Goal: Task Accomplishment & Management: Use online tool/utility

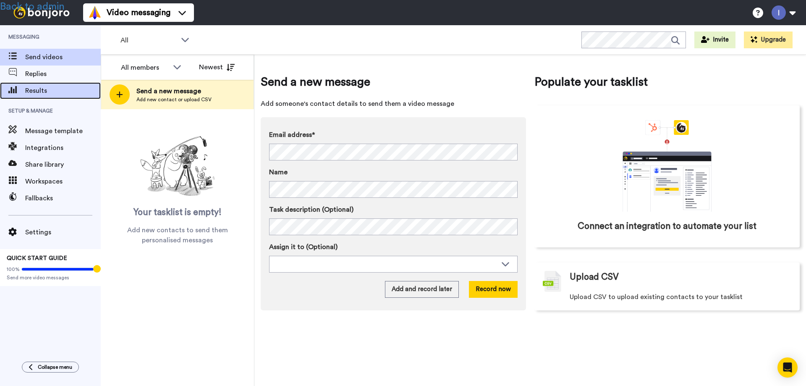
click at [34, 94] on span "Results" at bounding box center [63, 91] width 76 height 10
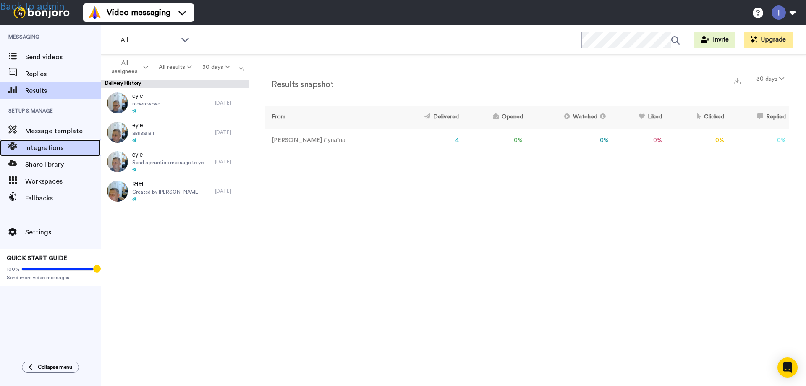
click at [46, 143] on span "Integrations" at bounding box center [63, 148] width 76 height 10
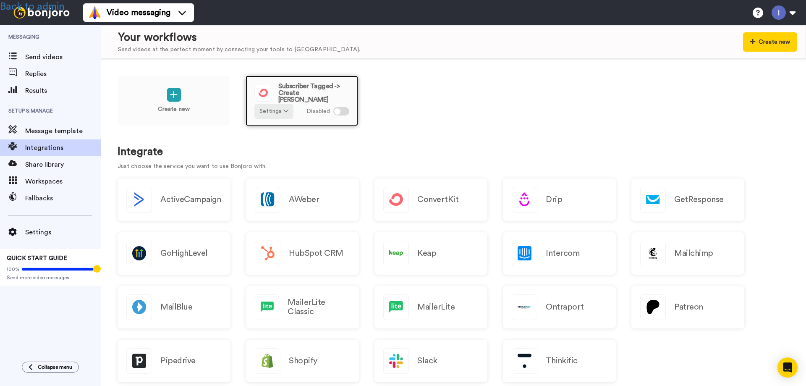
click at [303, 93] on span "Subscriber Tagged -> Create [PERSON_NAME]" at bounding box center [313, 93] width 71 height 20
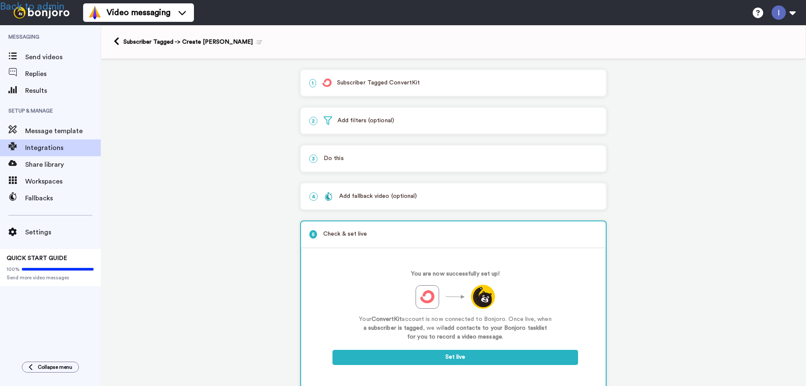
click at [349, 83] on p "1 Subscriber Tagged ConvertKit" at bounding box center [454, 83] width 288 height 9
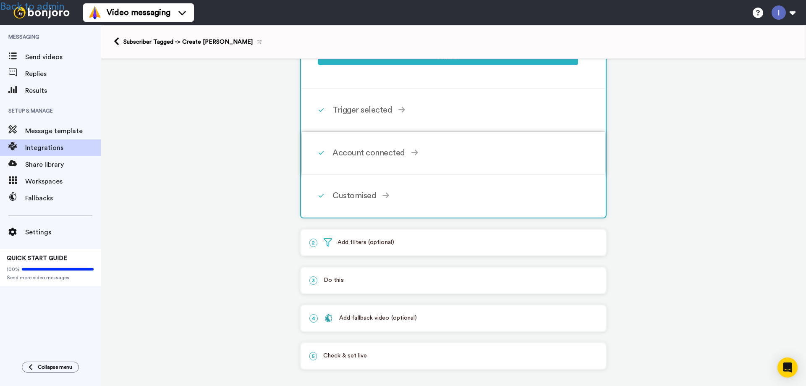
click at [375, 158] on div "Account connected" at bounding box center [456, 153] width 246 height 13
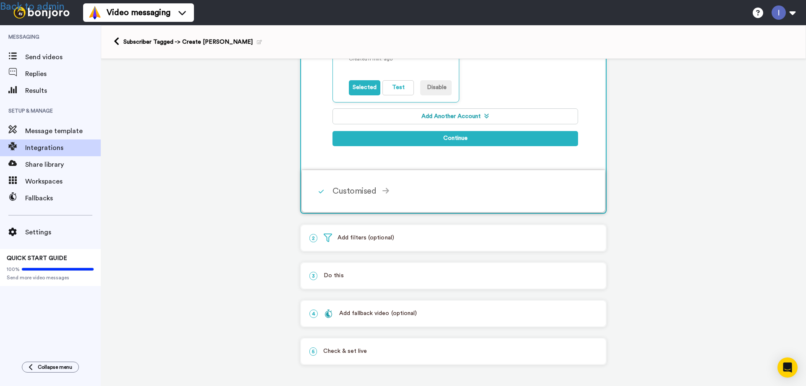
scroll to position [192, 0]
click at [394, 89] on button "Test" at bounding box center [399, 87] width 32 height 15
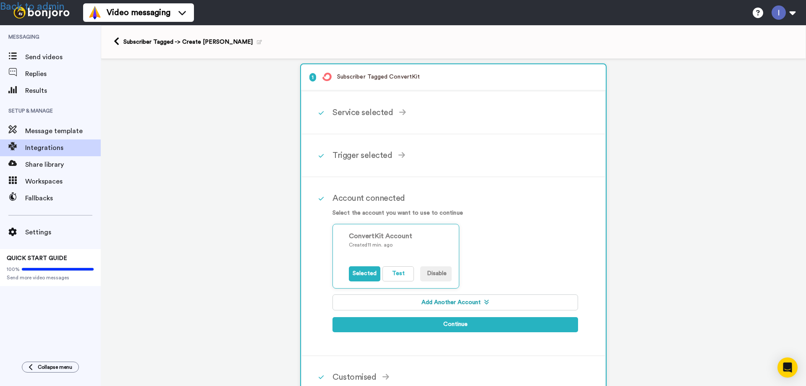
scroll to position [0, 0]
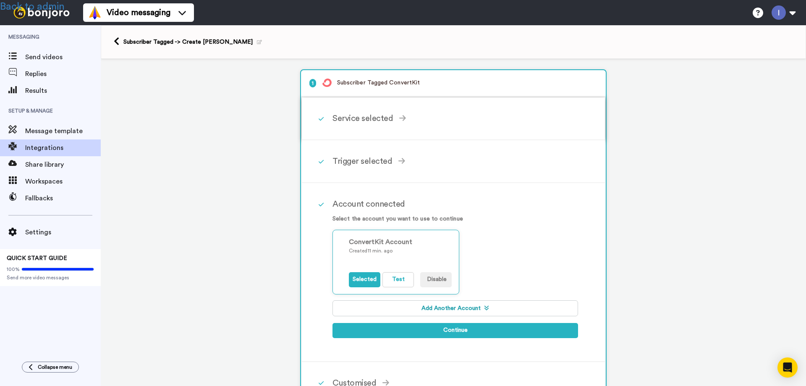
click at [360, 120] on div "Service selected" at bounding box center [456, 118] width 246 height 13
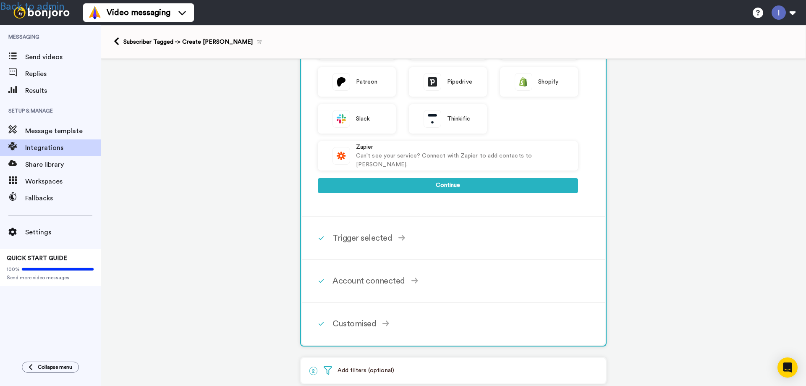
scroll to position [252, 0]
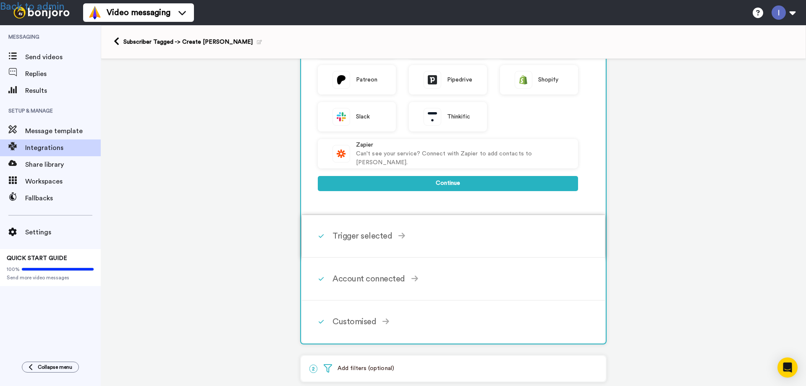
click at [368, 241] on div "Trigger selected" at bounding box center [456, 236] width 246 height 13
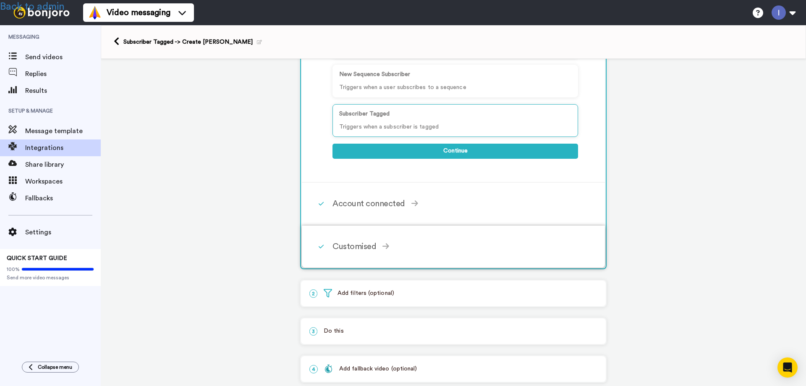
scroll to position [163, 0]
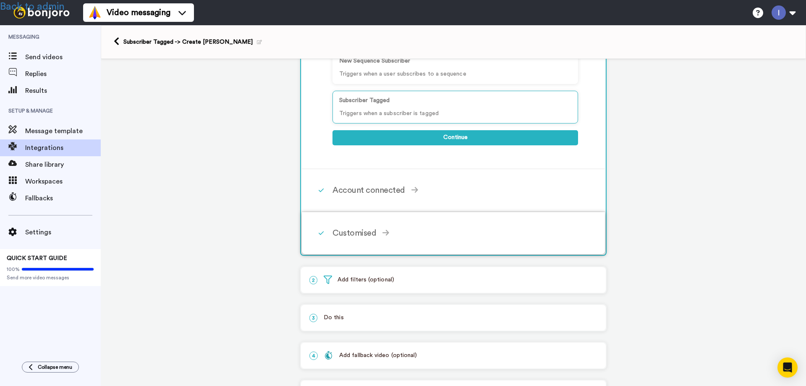
click at [359, 234] on div "Customised" at bounding box center [456, 233] width 246 height 13
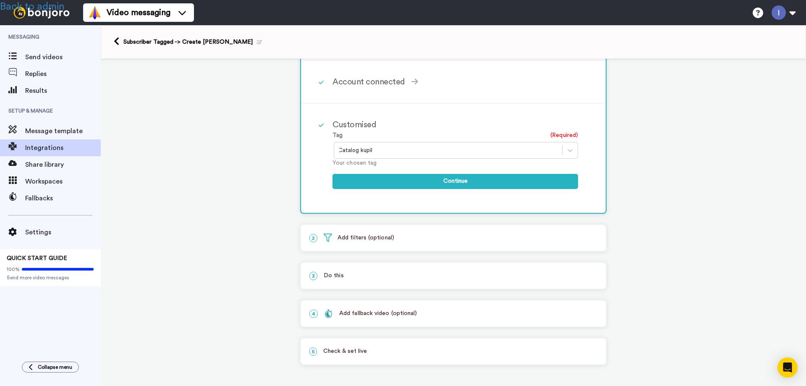
scroll to position [122, 0]
click at [349, 236] on p "2 Add filters (optional)" at bounding box center [454, 238] width 288 height 9
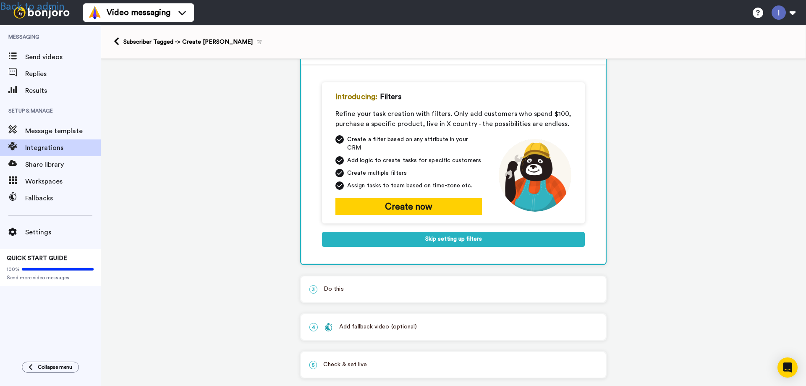
scroll to position [39, 0]
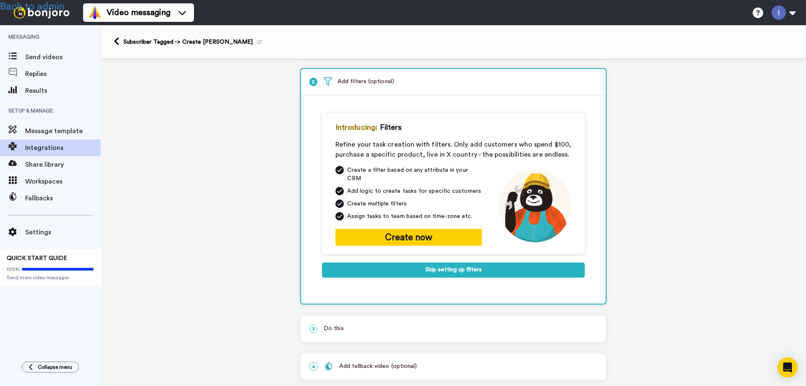
click at [335, 324] on p "3 Do this" at bounding box center [454, 328] width 288 height 9
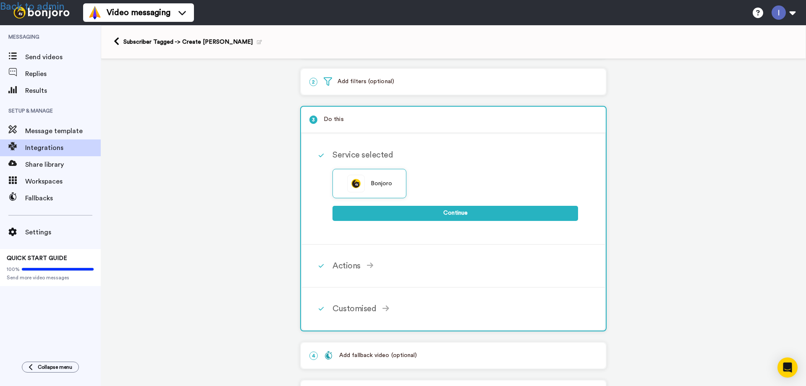
scroll to position [81, 0]
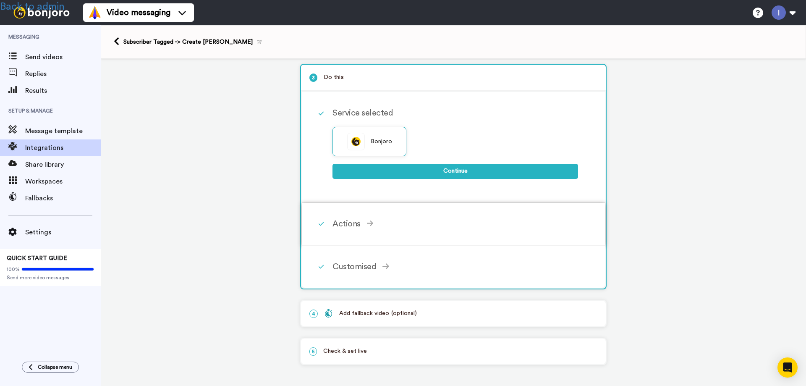
click at [346, 226] on div "Actions" at bounding box center [456, 224] width 246 height 13
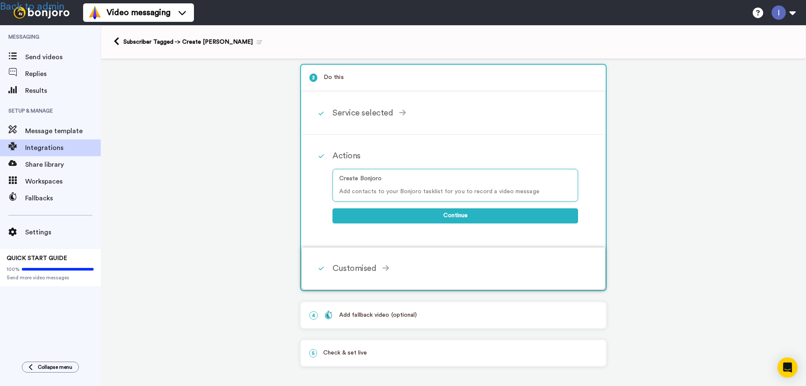
click at [359, 269] on div "Customised" at bounding box center [456, 268] width 246 height 13
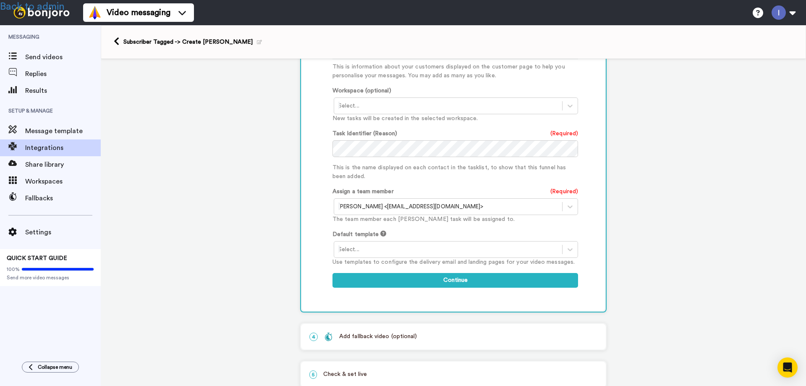
scroll to position [398, 0]
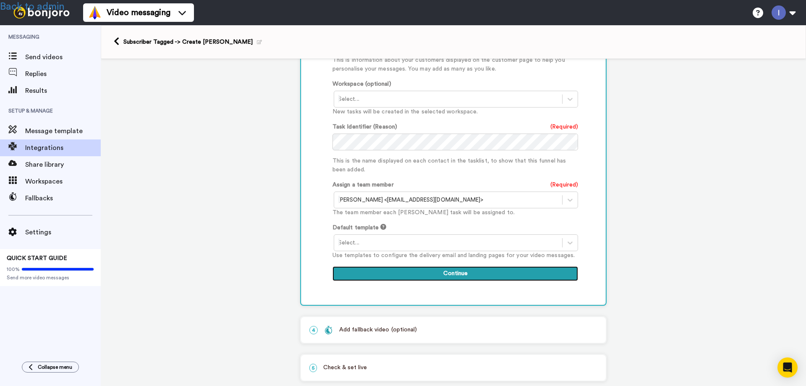
click at [443, 266] on button "Continue" at bounding box center [456, 273] width 246 height 15
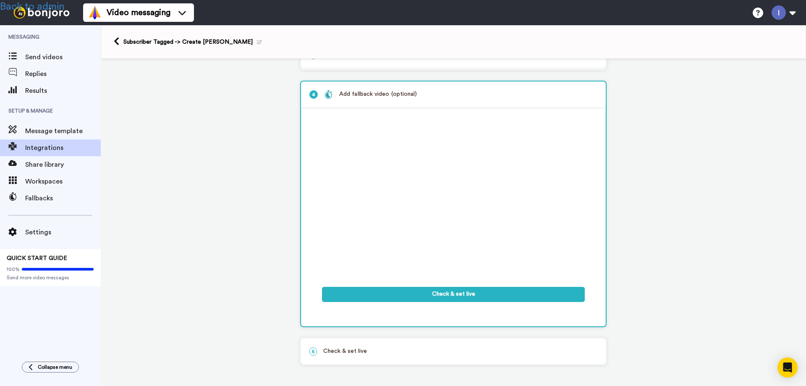
scroll to position [104, 0]
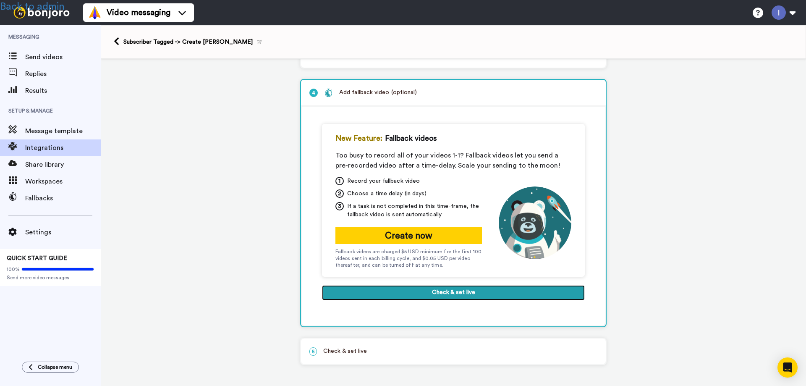
click at [448, 293] on button "Check & set live" at bounding box center [453, 292] width 263 height 15
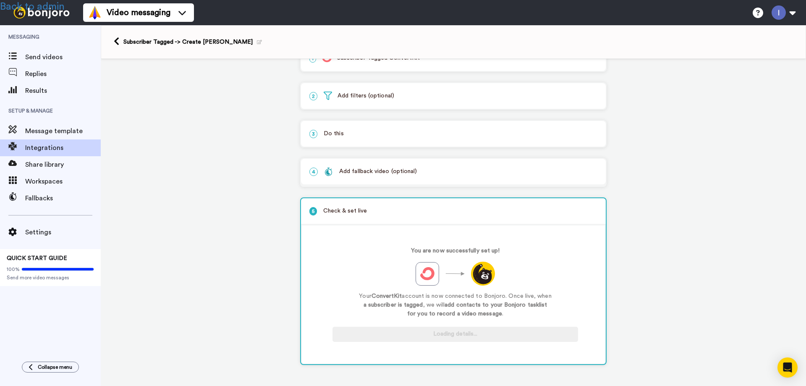
scroll to position [25, 0]
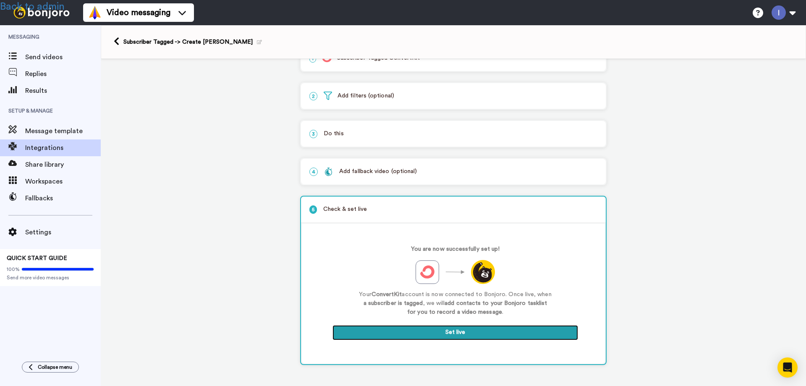
click at [451, 331] on button "Set live" at bounding box center [456, 332] width 246 height 15
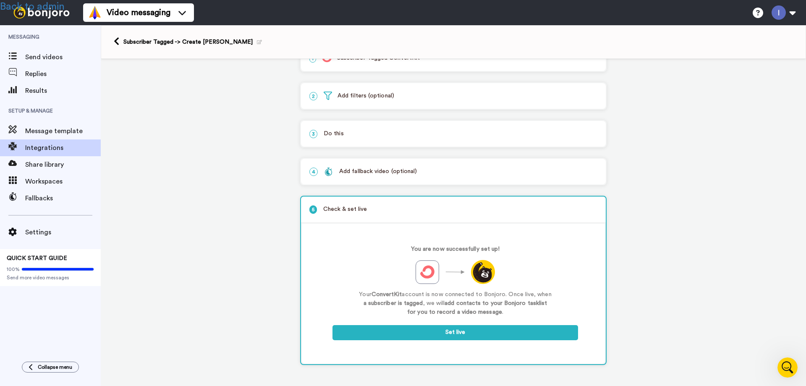
scroll to position [0, 0]
